Goal: Task Accomplishment & Management: Use online tool/utility

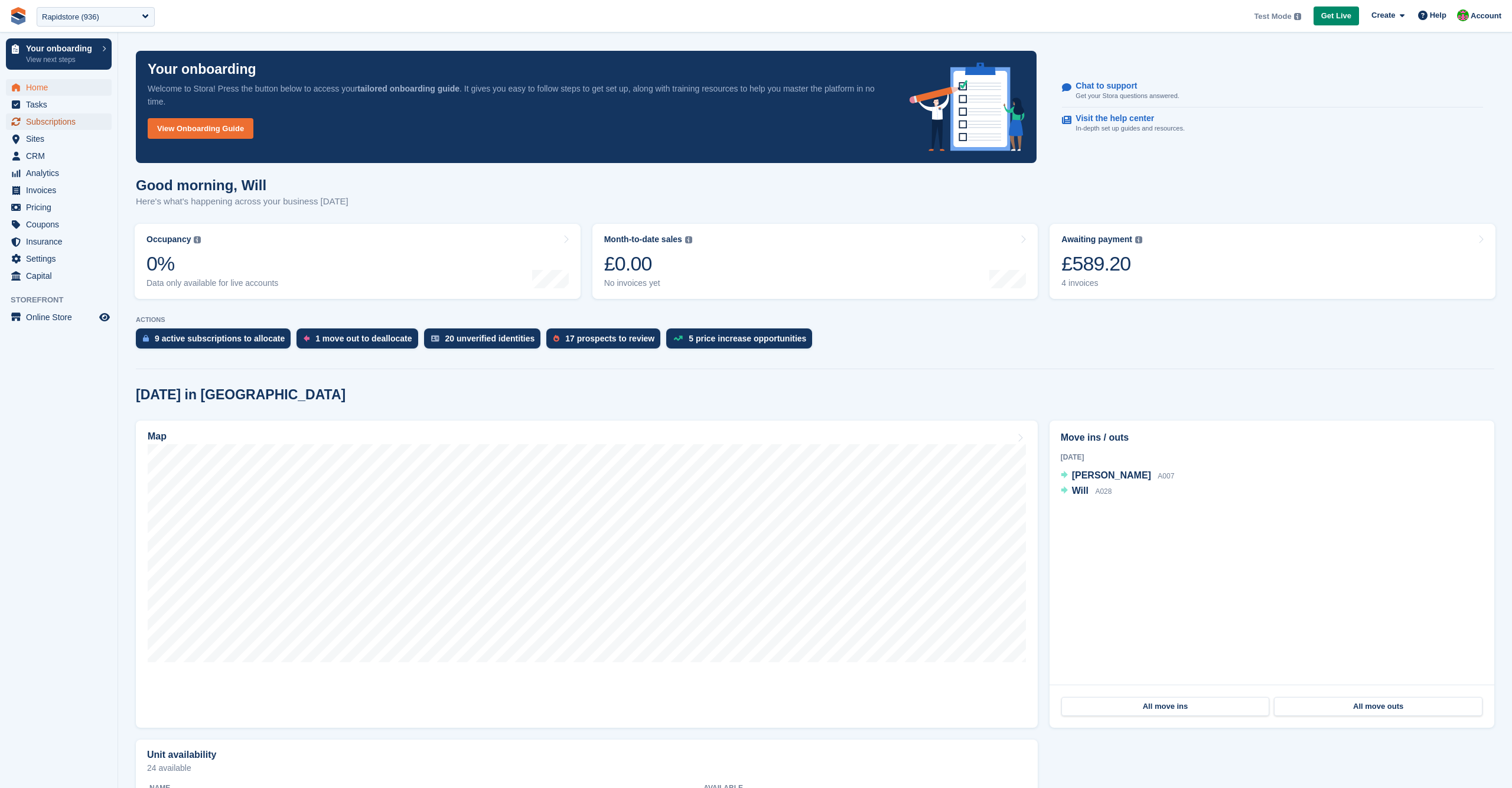
click at [82, 117] on span "Subscriptions" at bounding box center [61, 121] width 71 height 17
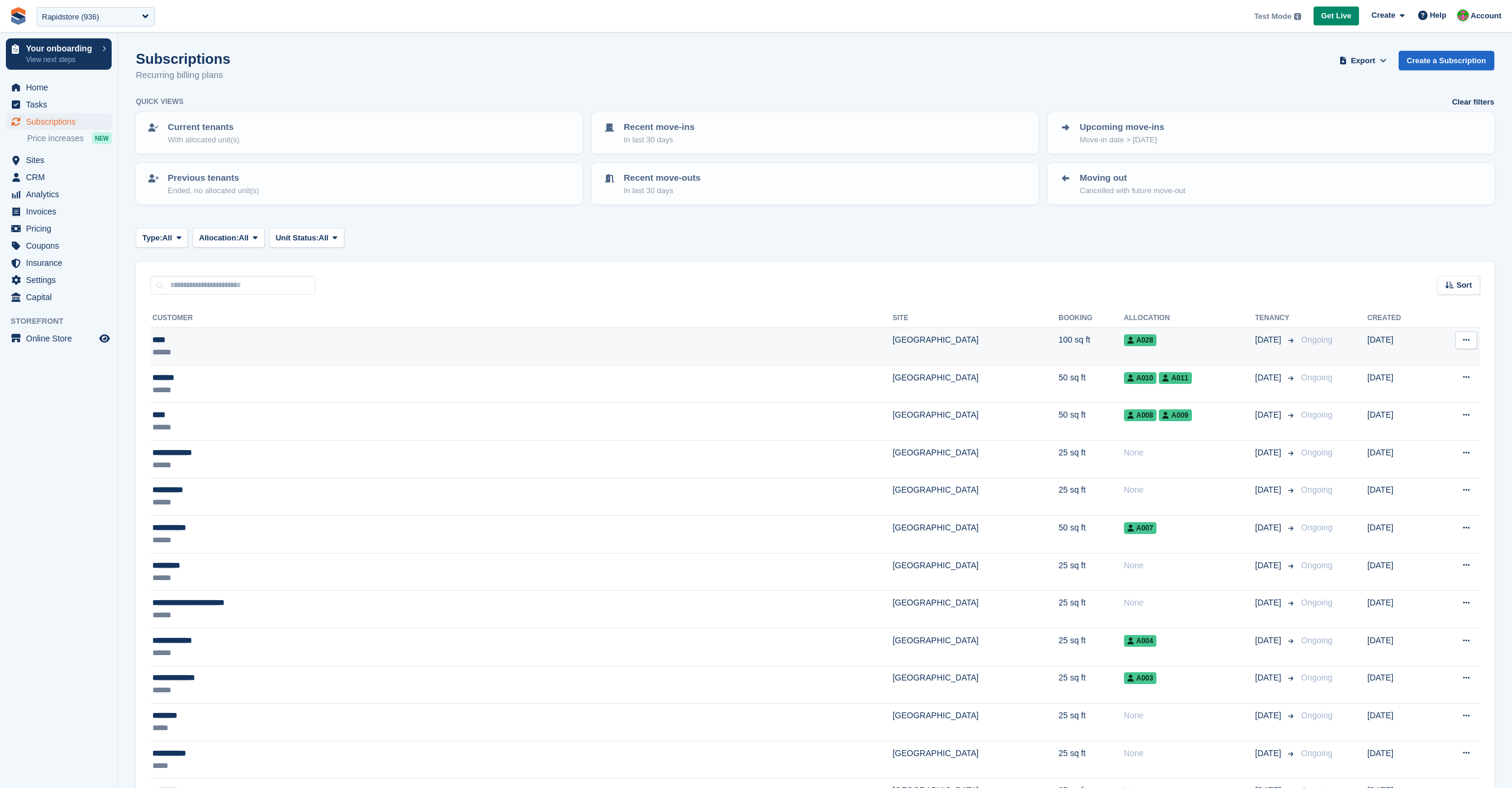
click at [481, 338] on div "****" at bounding box center [343, 339] width 382 height 12
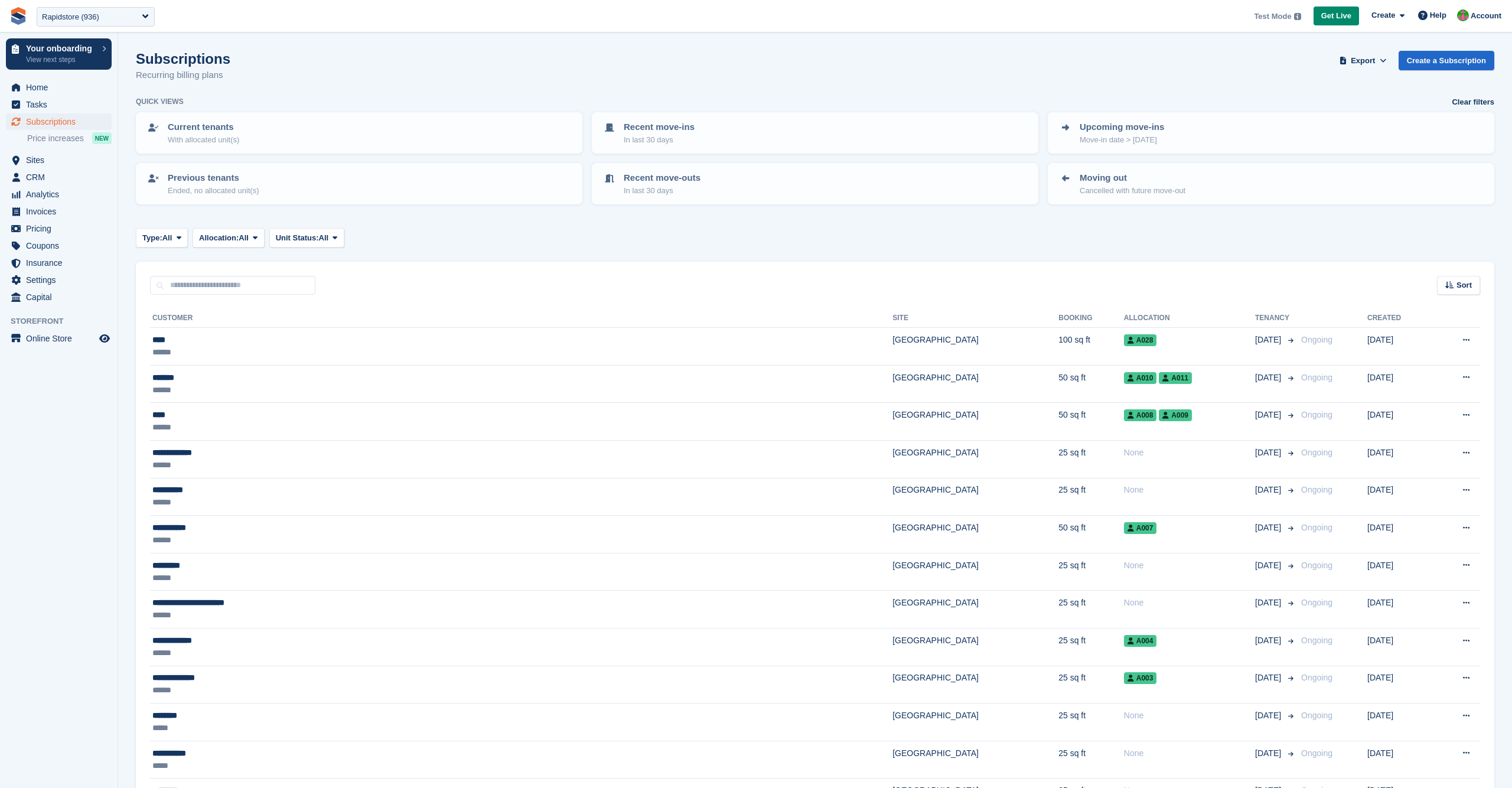
click at [851, 42] on section "Subscriptions Recurring billing plans Export Export Subscriptions Export a CSV …" at bounding box center [815, 588] width 1394 height 1176
click at [533, 53] on div "Subscriptions Recurring billing plans Export Export Subscriptions Export a CSV …" at bounding box center [815, 73] width 1359 height 45
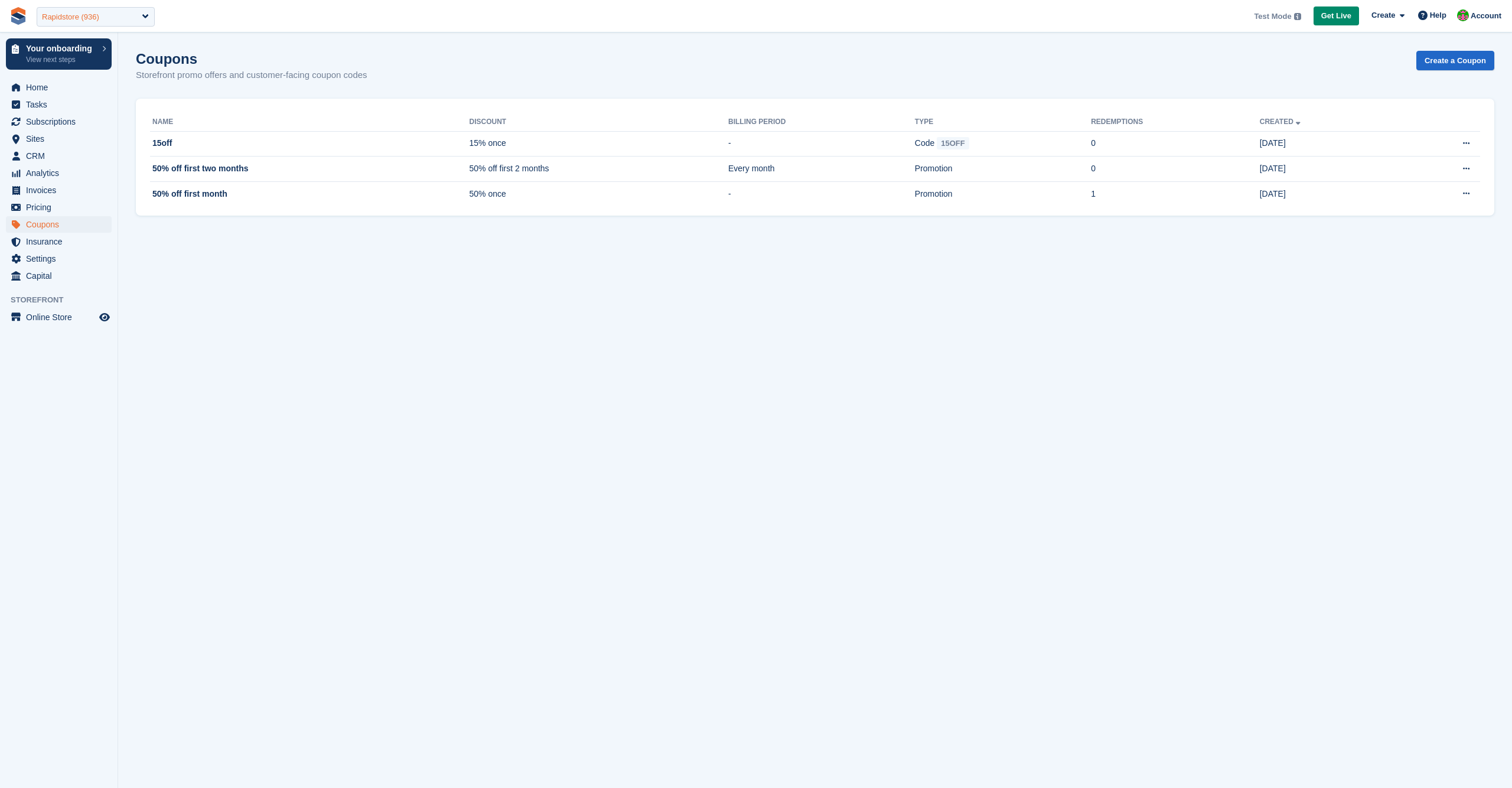
click at [103, 14] on div "Rapidstore (936)" at bounding box center [95, 17] width 118 height 19
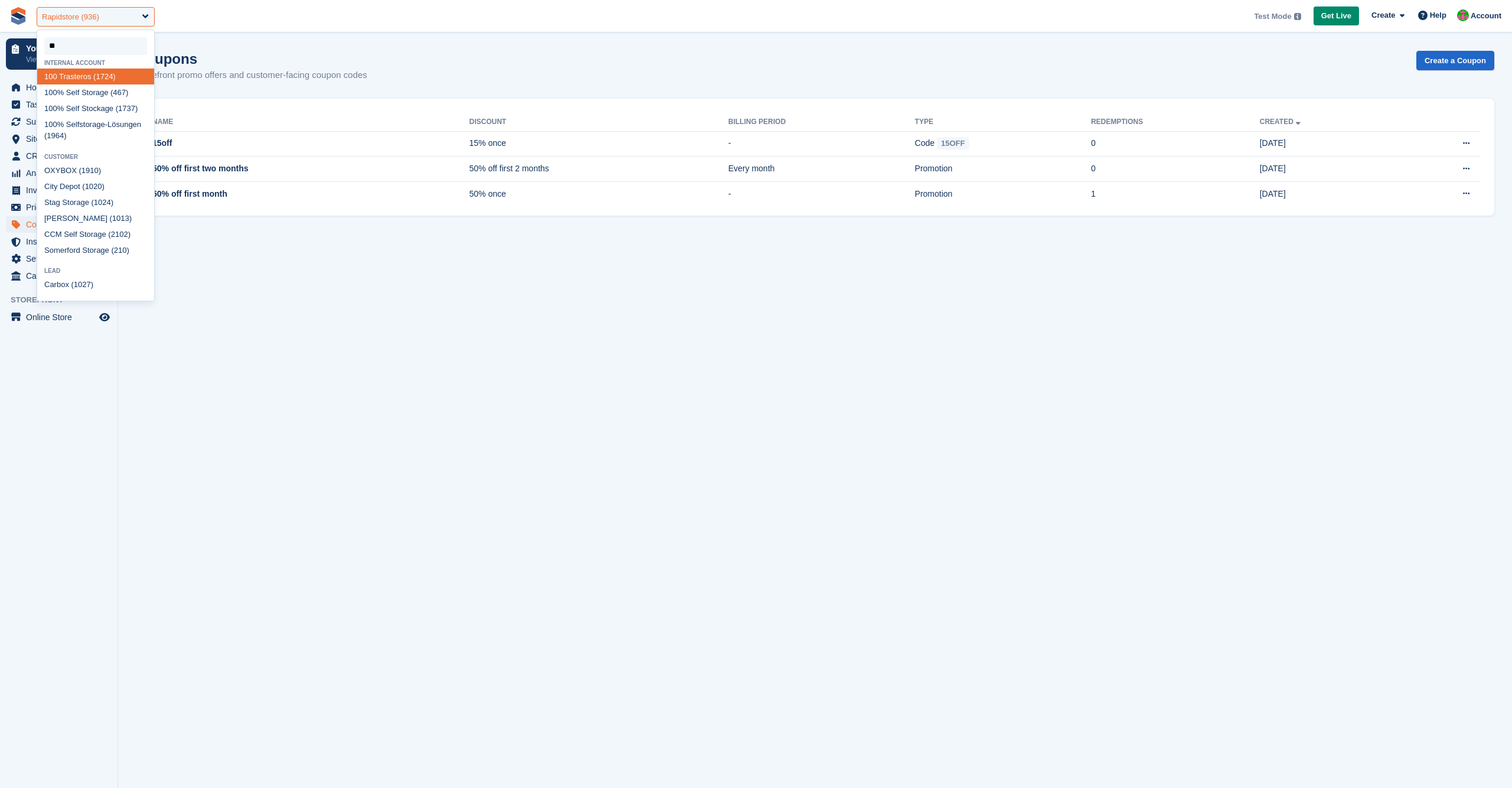
type input "***"
select select "***"
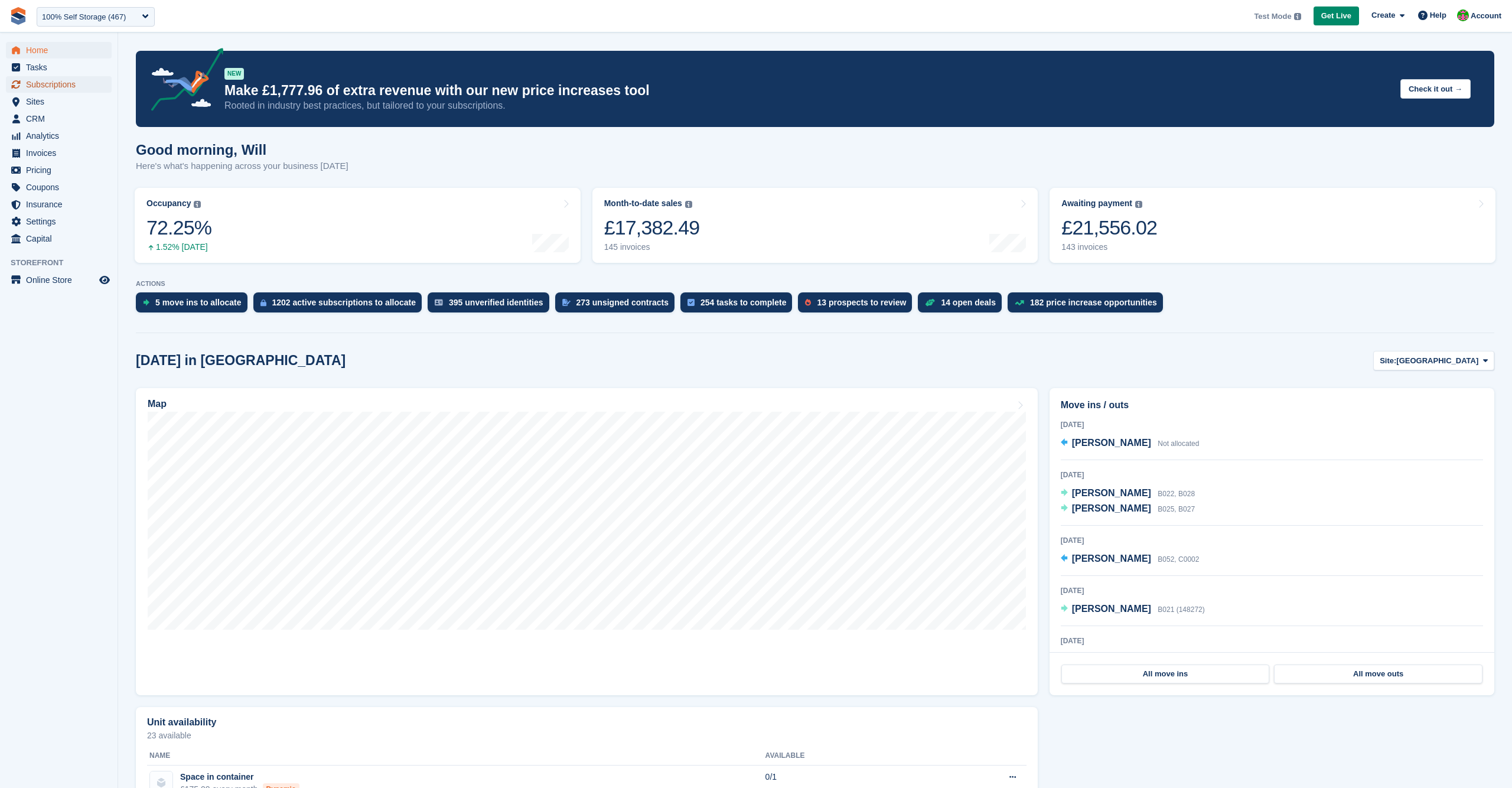
click at [73, 85] on span "Subscriptions" at bounding box center [61, 84] width 71 height 17
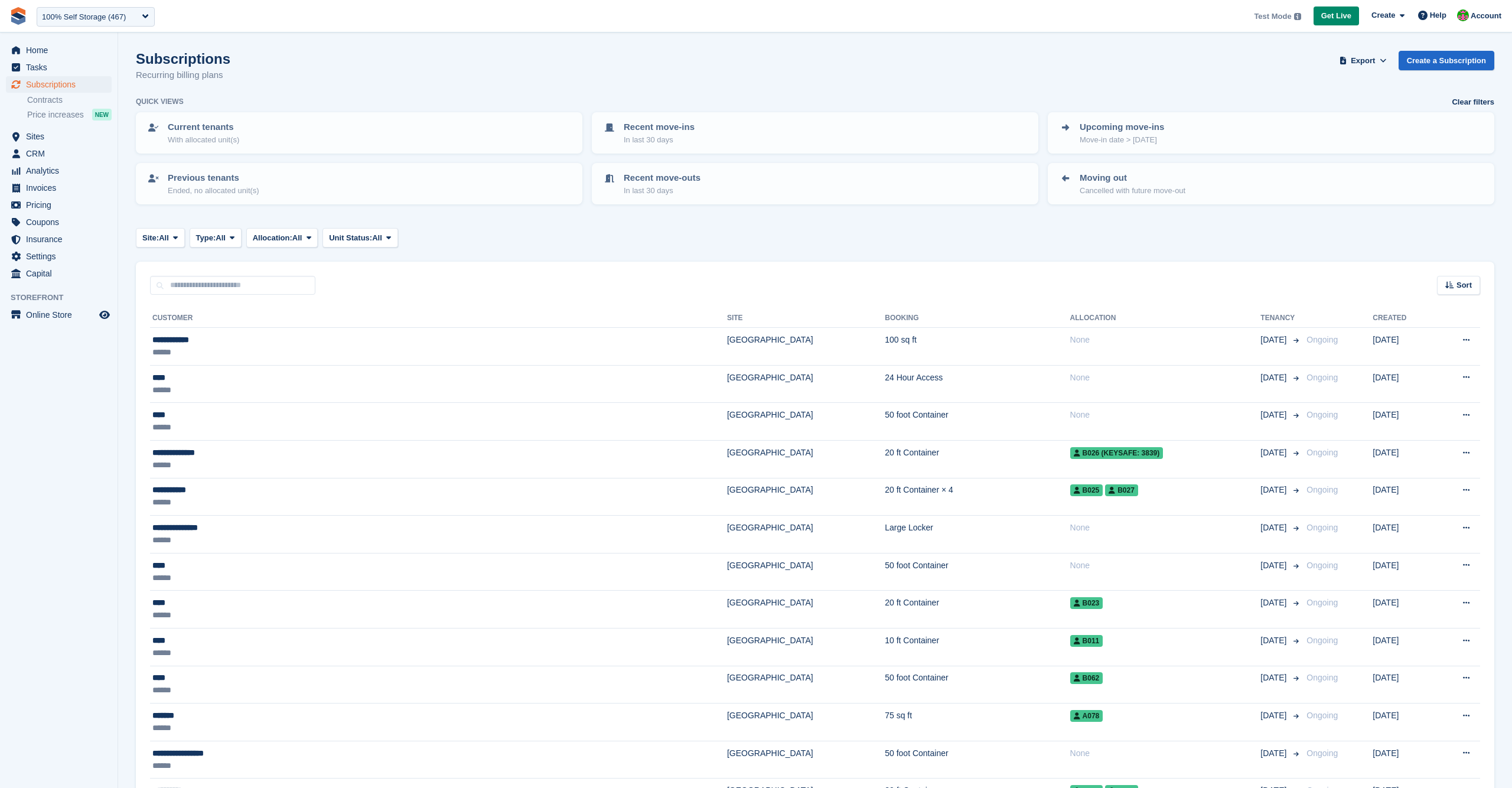
click at [108, 477] on aside "Home Tasks Subscriptions Subscriptions Subscriptions Contracts Price increases …" at bounding box center [59, 397] width 118 height 729
click at [912, 62] on div "Subscriptions Recurring billing plans Export Export Subscriptions Export a CSV …" at bounding box center [815, 73] width 1359 height 45
click at [68, 217] on span "Coupons" at bounding box center [61, 222] width 71 height 17
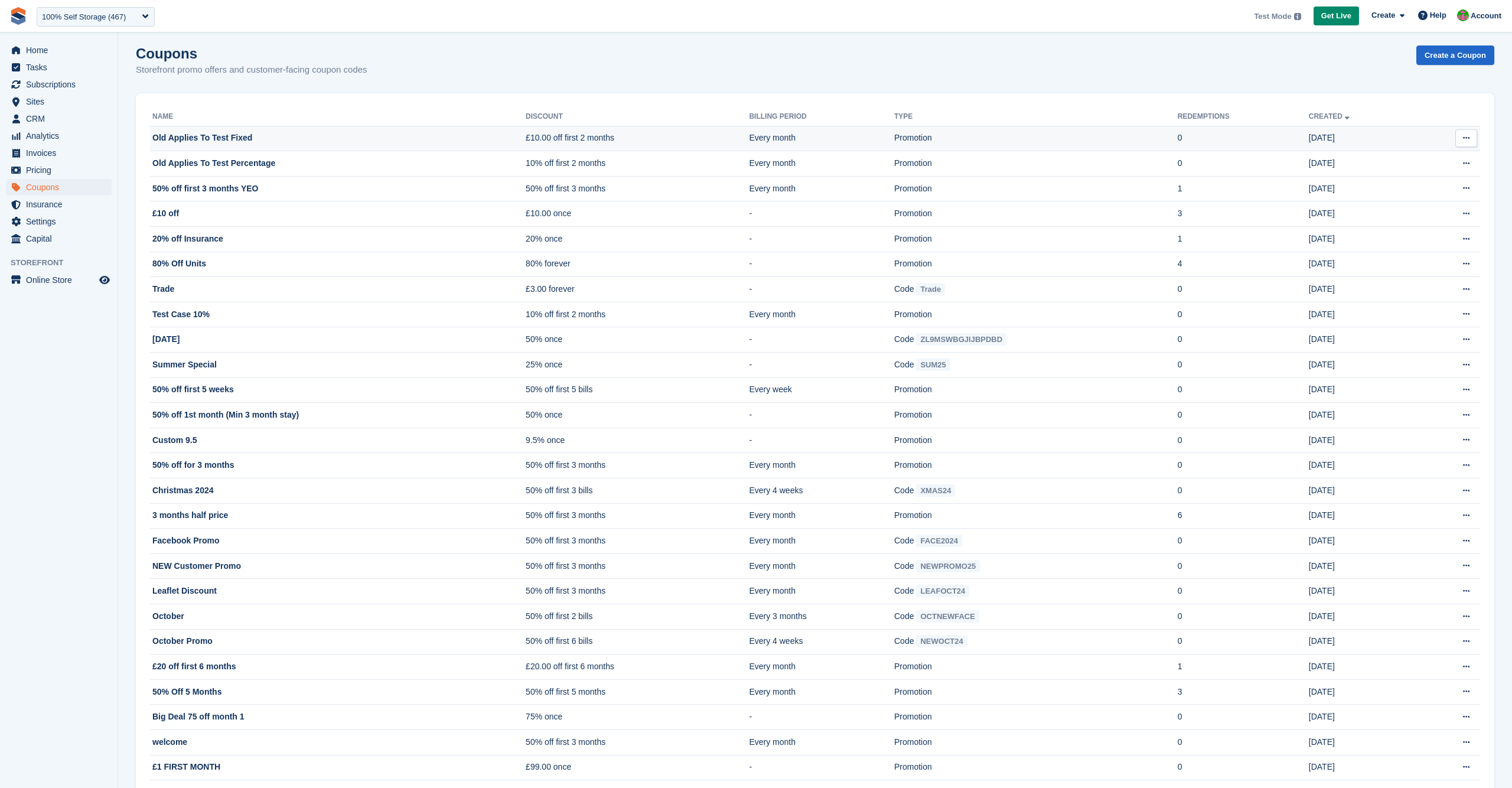
click at [379, 144] on td "Old Applies To Test Fixed" at bounding box center [338, 138] width 376 height 25
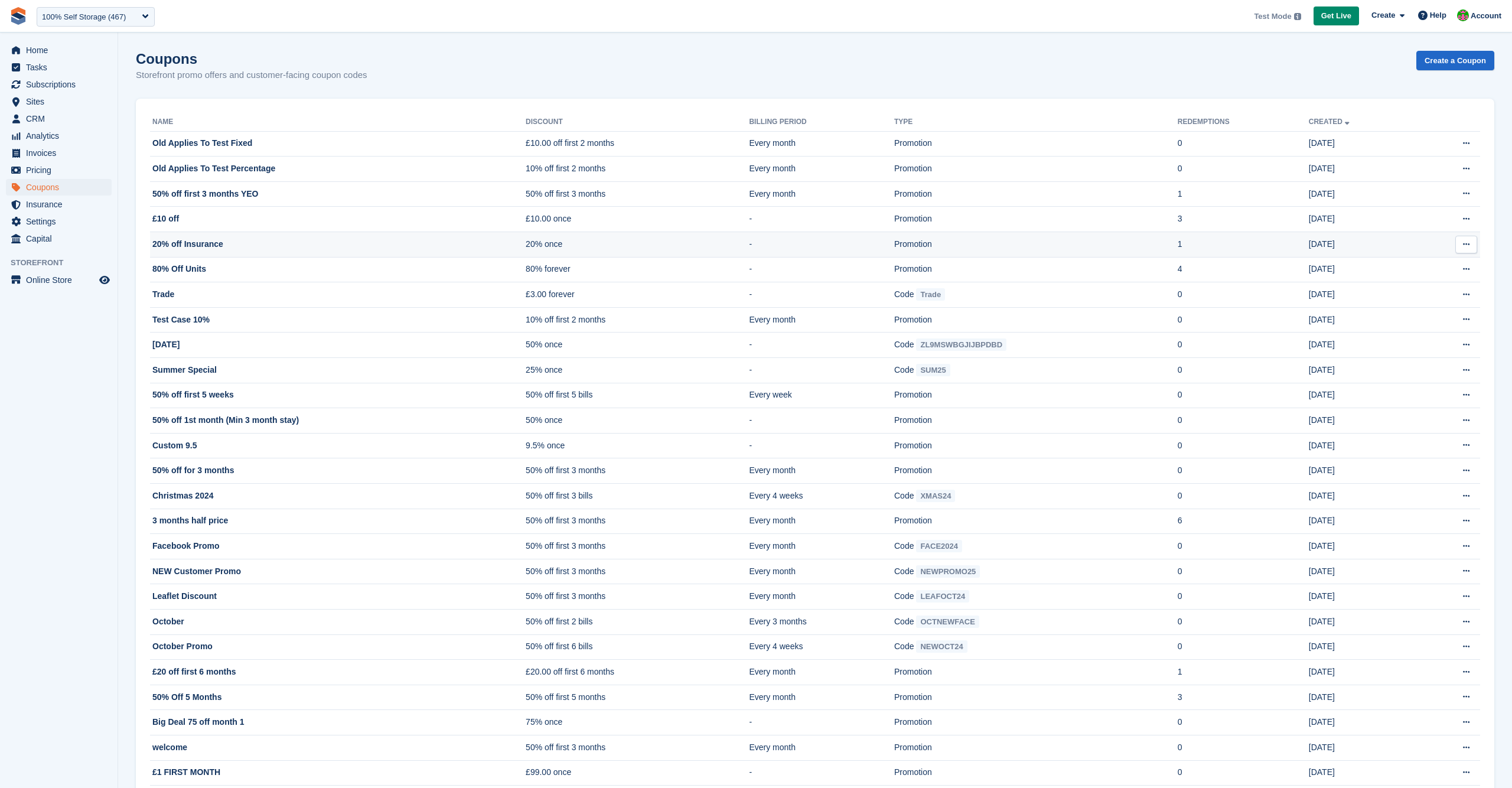
scroll to position [4, 0]
click at [1465, 51] on link "Create a Coupon" at bounding box center [1455, 56] width 78 height 19
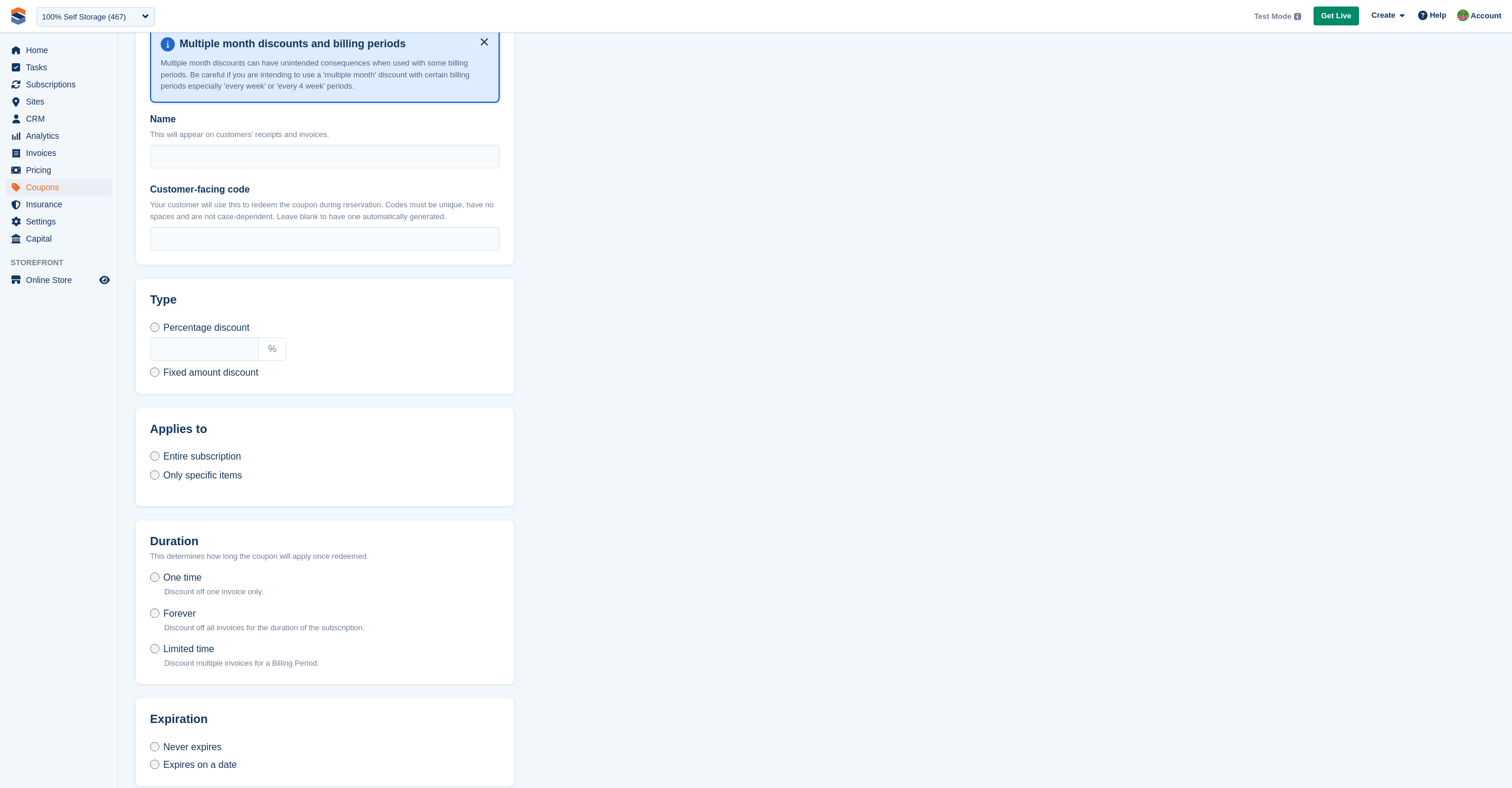
scroll to position [259, 0]
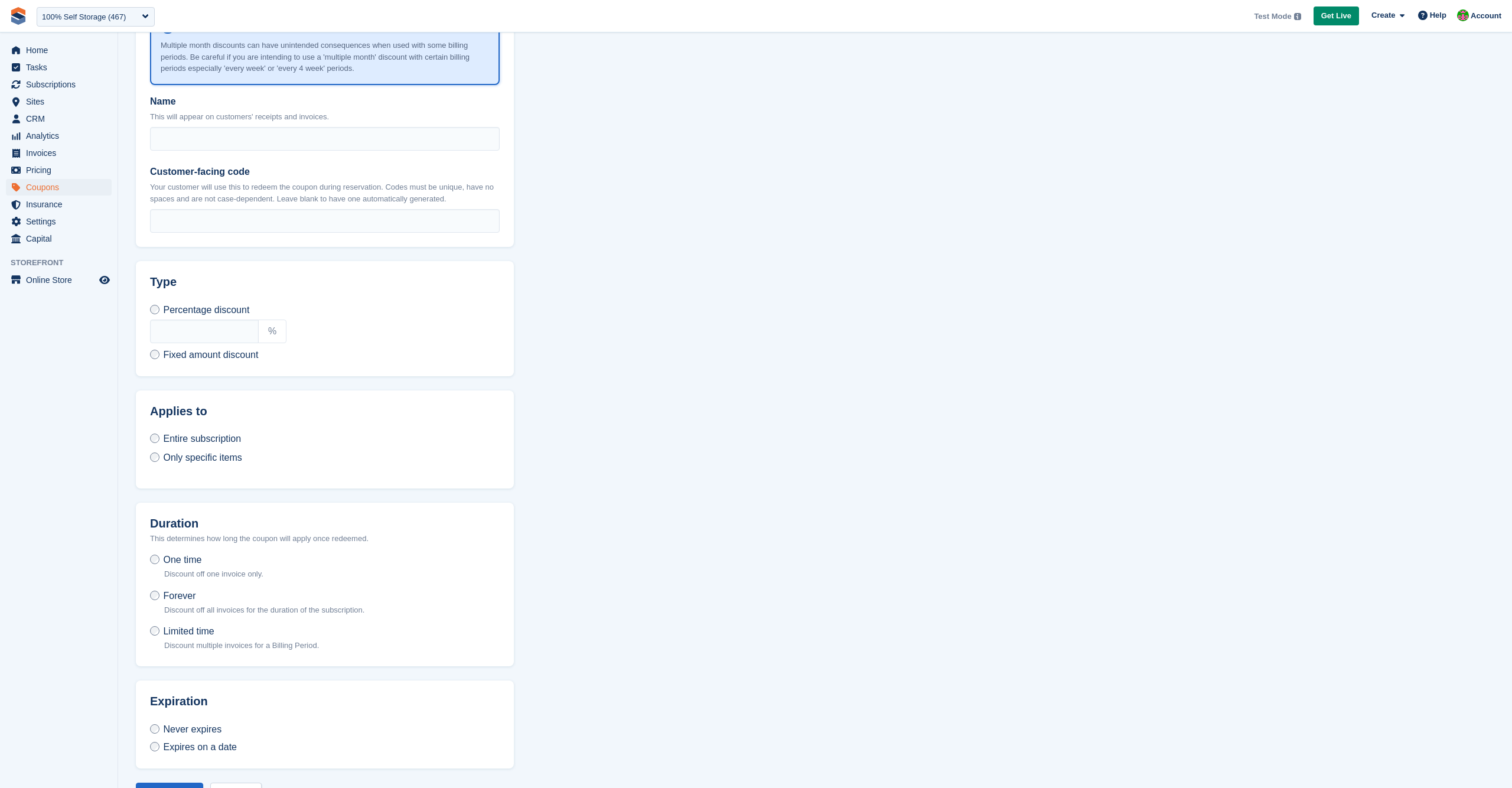
click at [647, 446] on section "Create a coupon What kind of coupon? Customer coupon code Create a discount cod…" at bounding box center [815, 287] width 1394 height 1092
click at [199, 459] on span "Only specific items" at bounding box center [202, 458] width 78 height 10
